Goal: Task Accomplishment & Management: Use online tool/utility

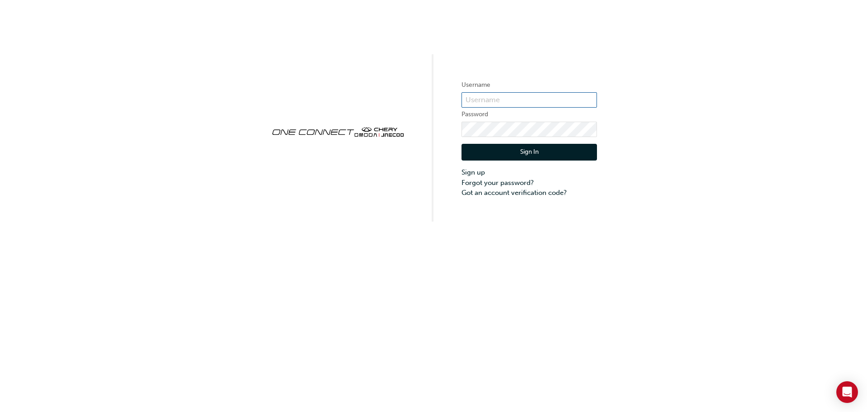
click at [491, 102] on input "text" at bounding box center [530, 99] width 136 height 15
type input "[PERSON_NAME]"
drag, startPoint x: 487, startPoint y: 97, endPoint x: 430, endPoint y: 90, distance: 57.8
click at [430, 90] on div "Username [PERSON_NAME] Password Sign In Sign up Forgot your password? Got an ac…" at bounding box center [433, 110] width 867 height 221
click at [329, 318] on div "Username Password Sign In Sign up Forgot your password? Got an account verifica…" at bounding box center [433, 206] width 867 height 412
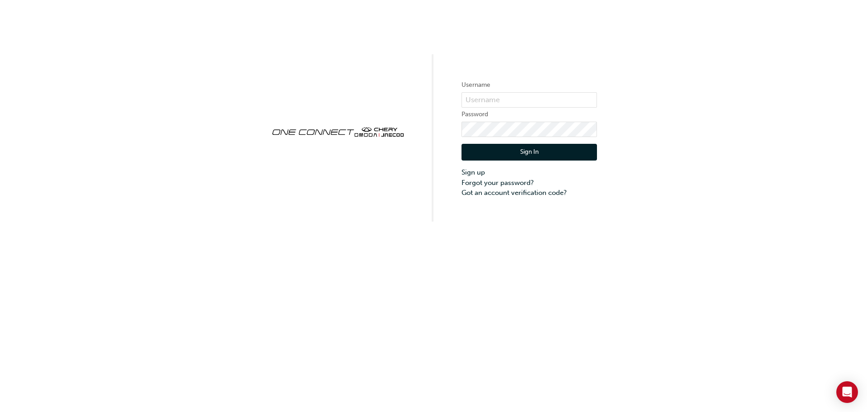
click at [486, 300] on div "Username Password Sign In Sign up Forgot your password? Got an account verifica…" at bounding box center [433, 206] width 867 height 412
